Goal: Browse casually: Explore the website without a specific task or goal

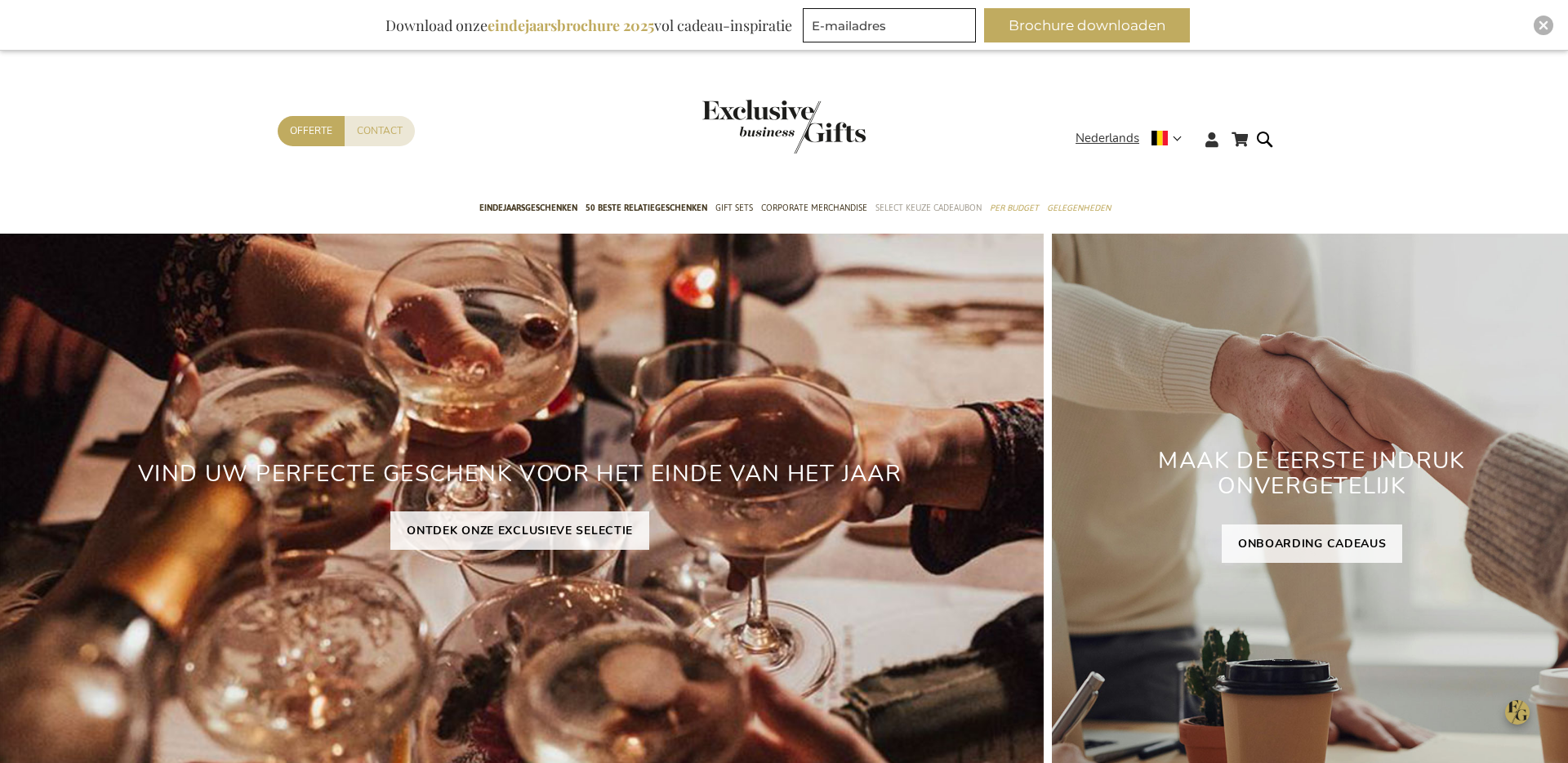
click at [916, 200] on span "Select Keuze Cadeaubon" at bounding box center [929, 208] width 107 height 17
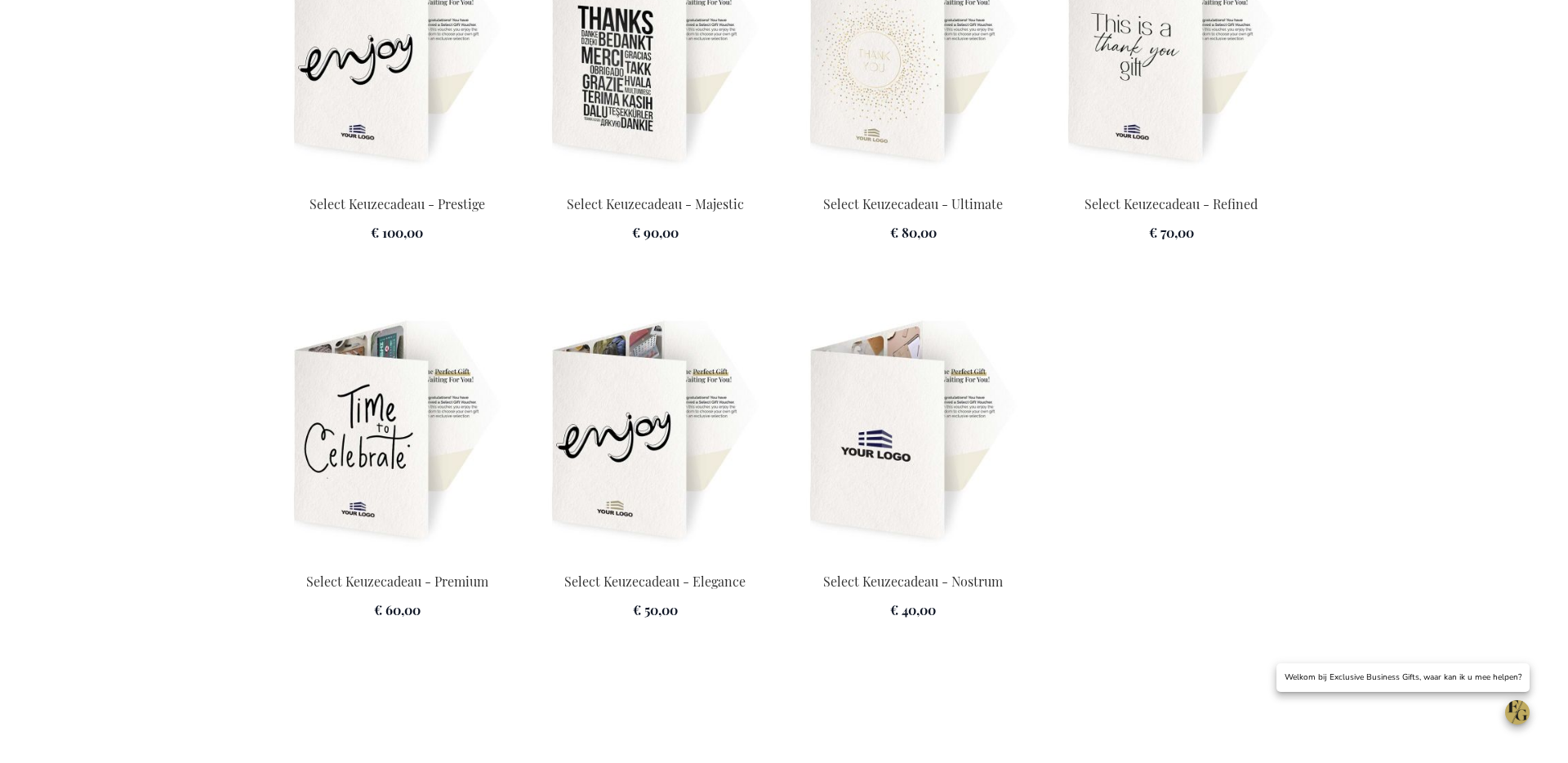
scroll to position [2435, 0]
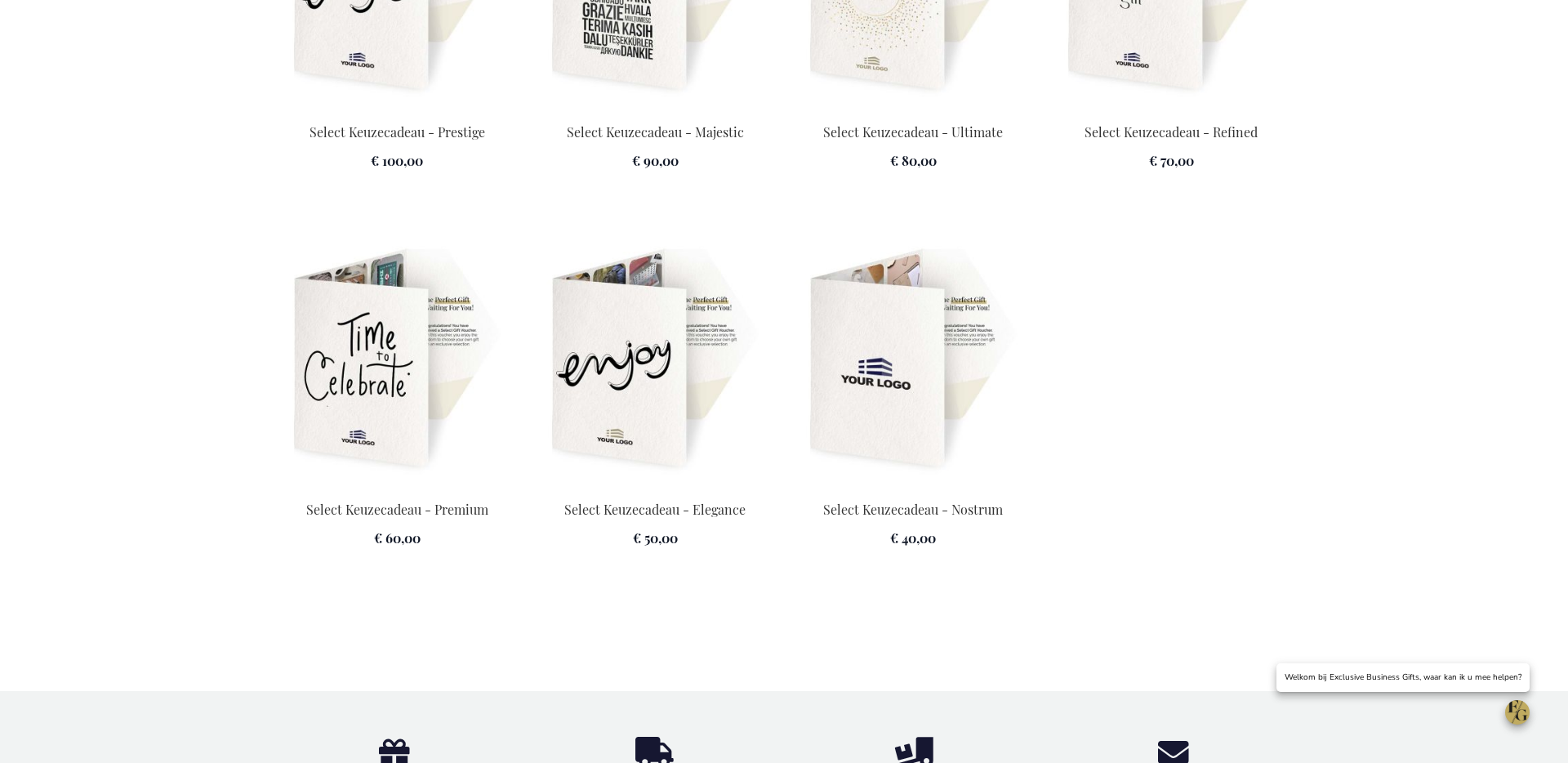
click at [933, 389] on img at bounding box center [913, 359] width 238 height 228
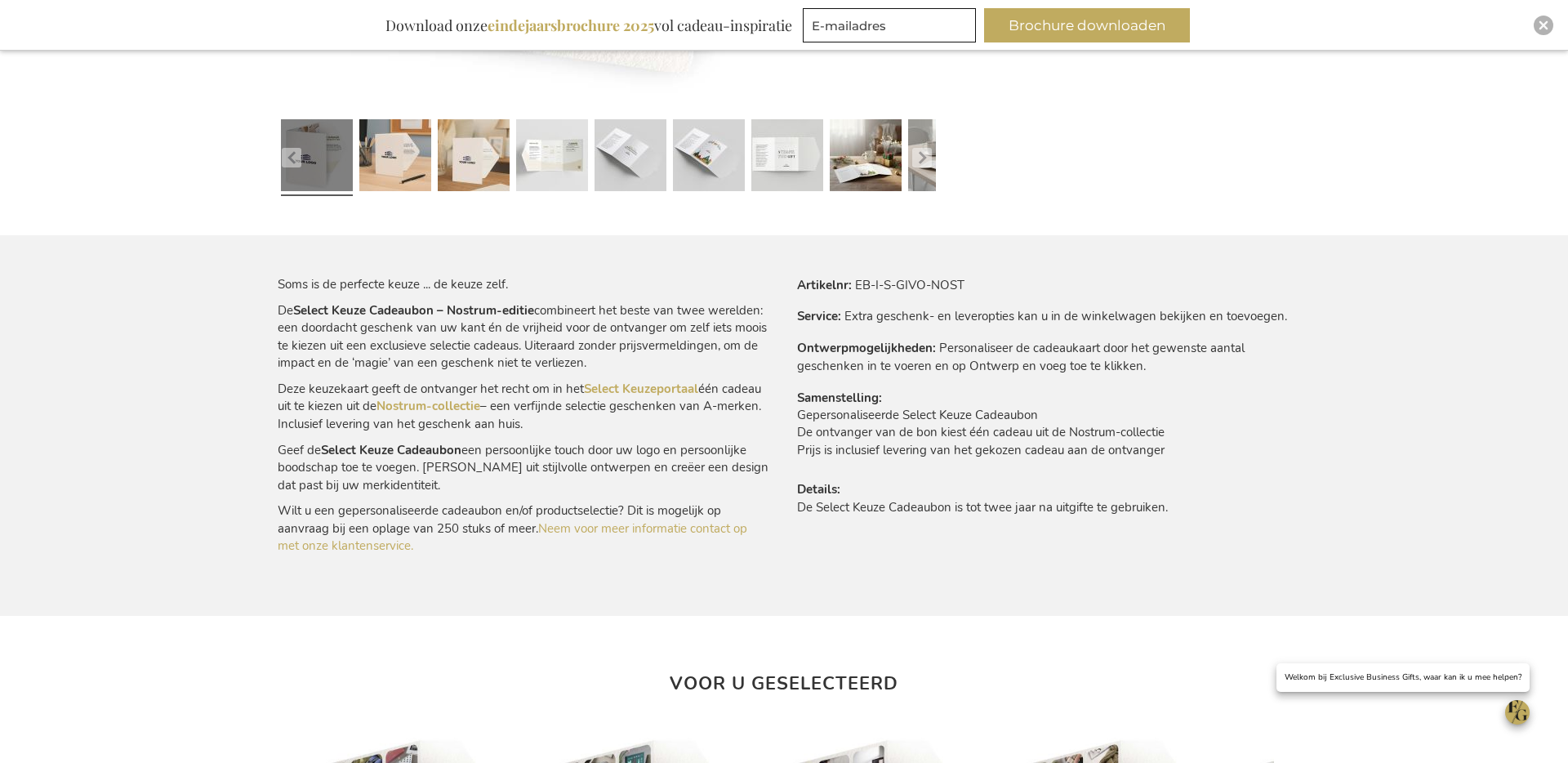
scroll to position [956, 0]
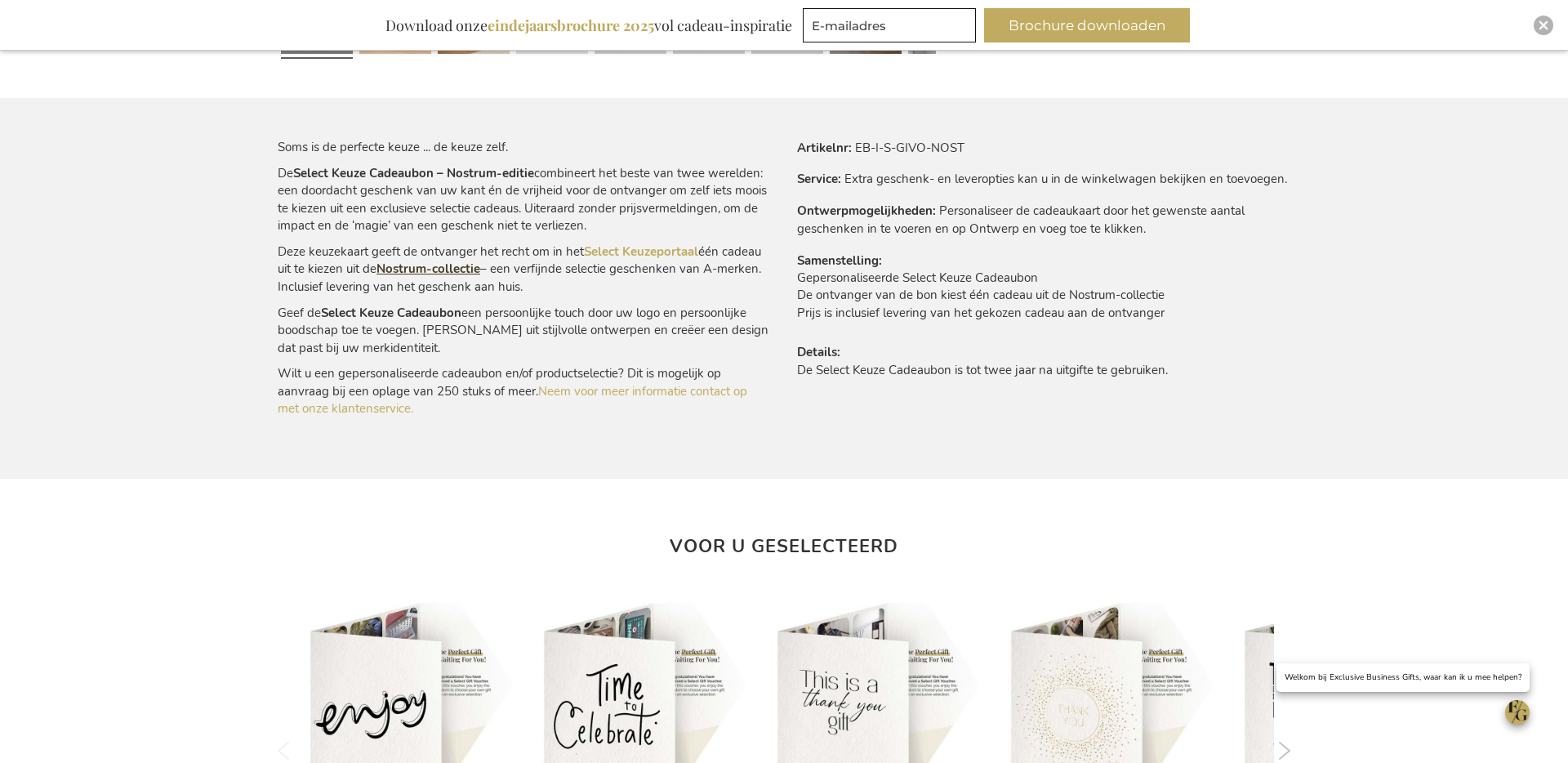
click at [435, 273] on link "Nostrum-collectie" at bounding box center [428, 268] width 104 height 16
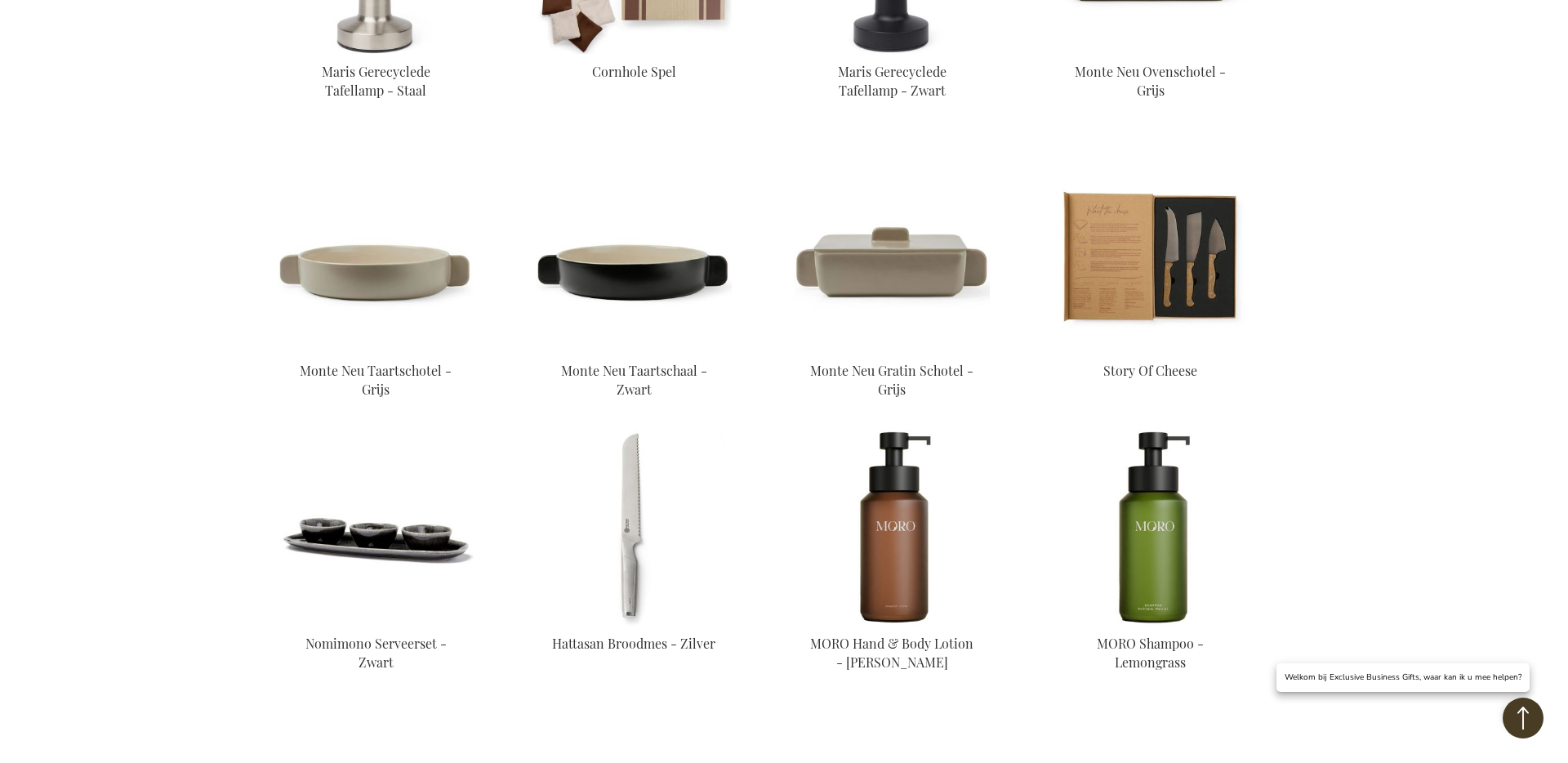
scroll to position [1372, 0]
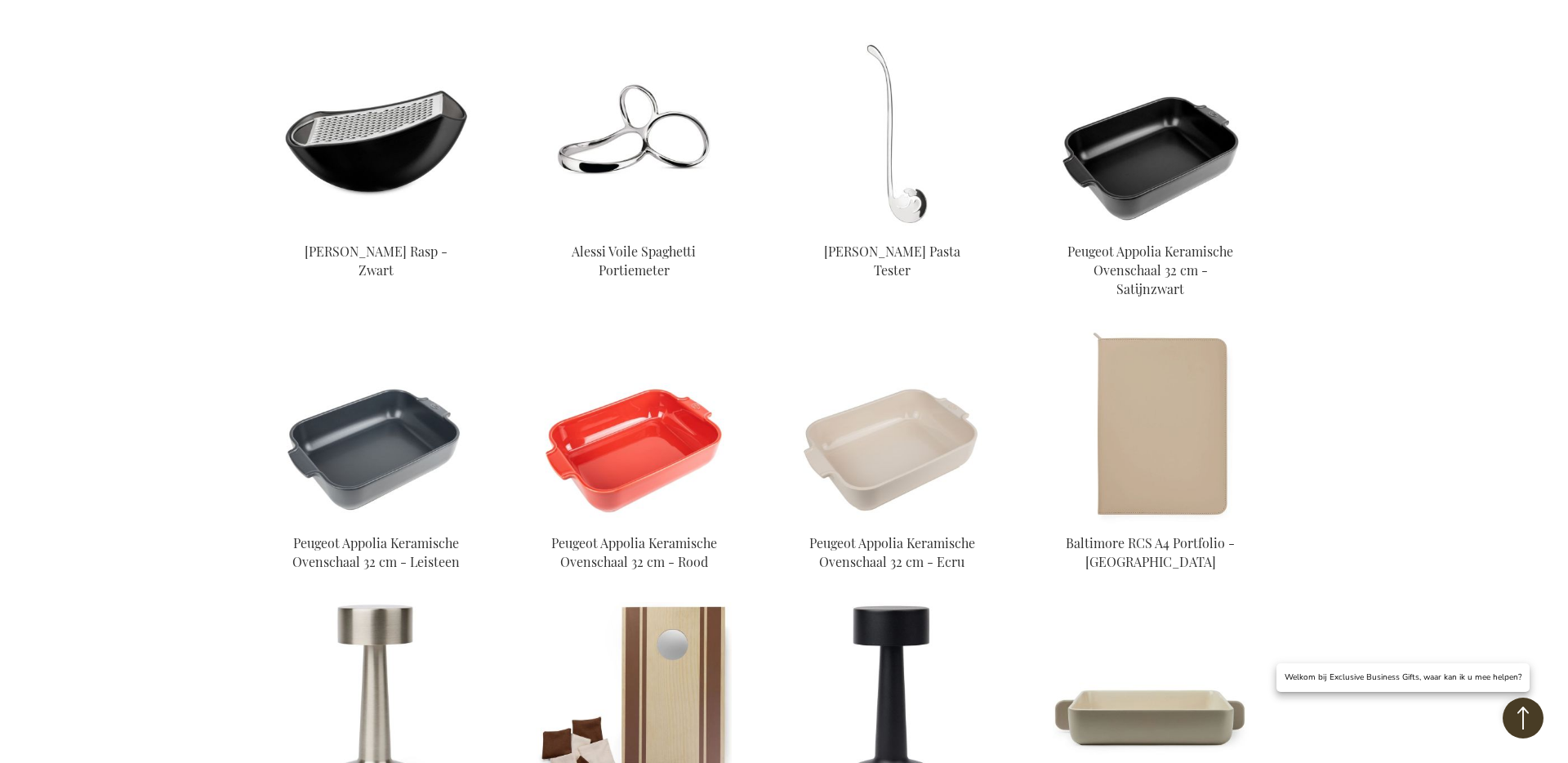
scroll to position [556, 0]
